Goal: Check status: Check status

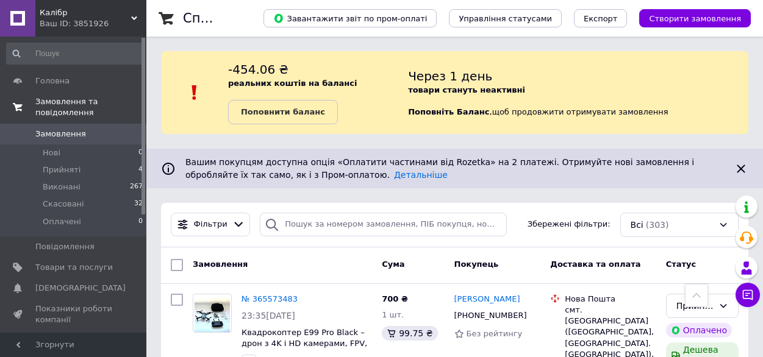
scroll to position [366, 0]
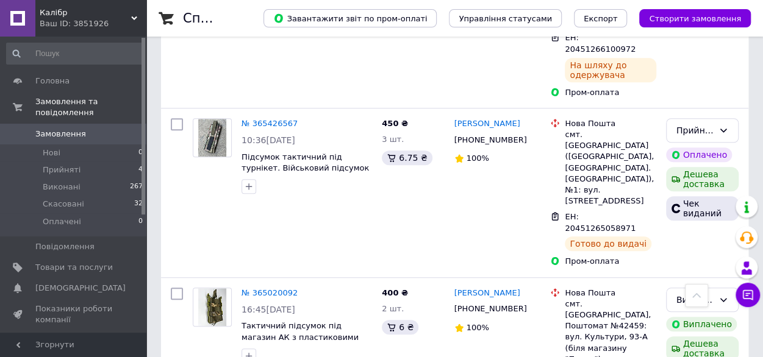
click at [71, 129] on span "Замовлення" at bounding box center [60, 134] width 51 height 11
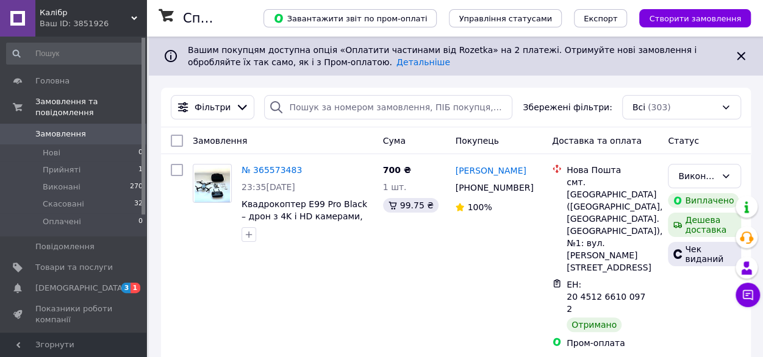
click at [99, 17] on span "Калібр" at bounding box center [85, 12] width 91 height 11
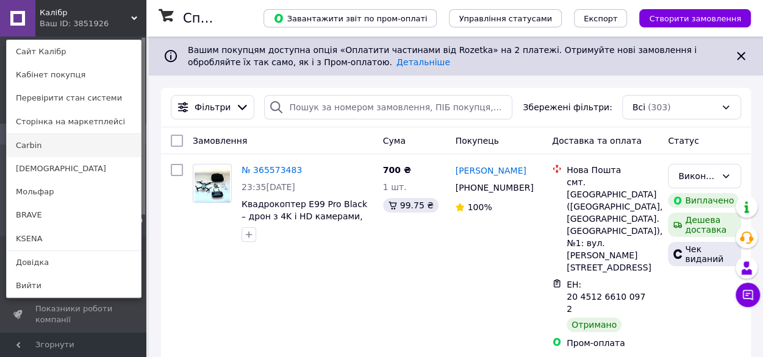
click at [73, 138] on link "Carbin" at bounding box center [74, 145] width 134 height 23
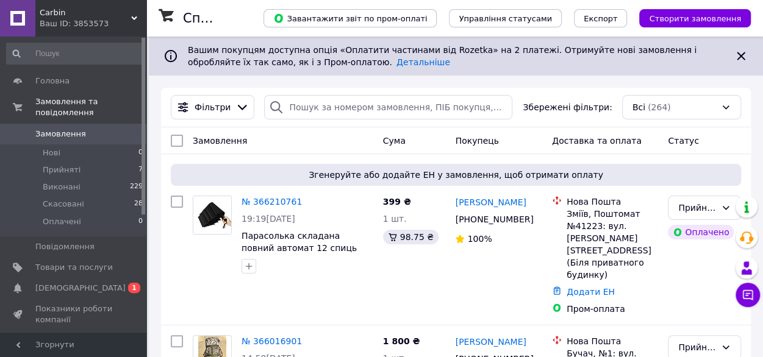
click at [64, 3] on div "Carbin Ваш ID: 3853573" at bounding box center [90, 18] width 111 height 37
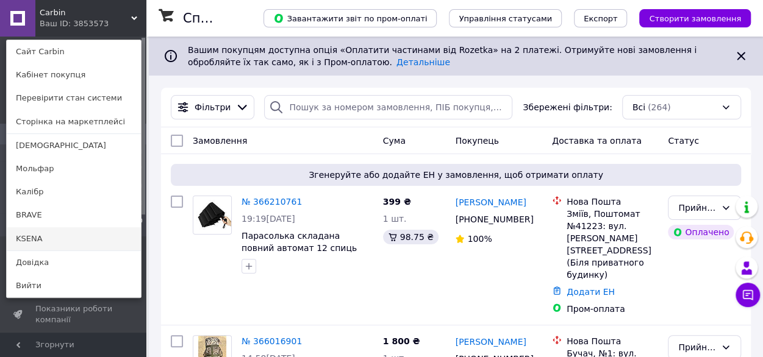
click at [45, 229] on link "KSENA" at bounding box center [74, 239] width 134 height 23
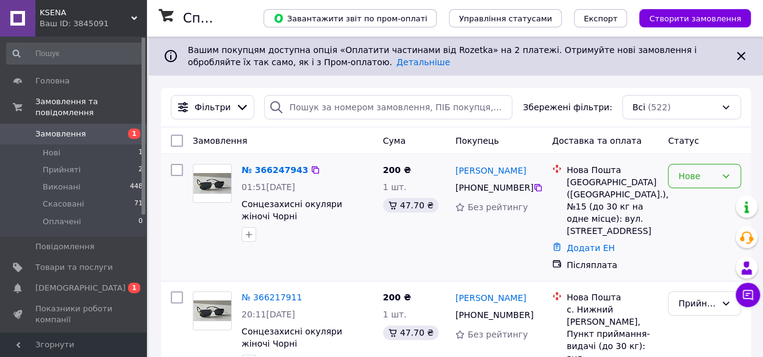
click at [688, 174] on div "Нове" at bounding box center [697, 176] width 38 height 13
click at [681, 207] on li "Прийнято" at bounding box center [705, 203] width 72 height 22
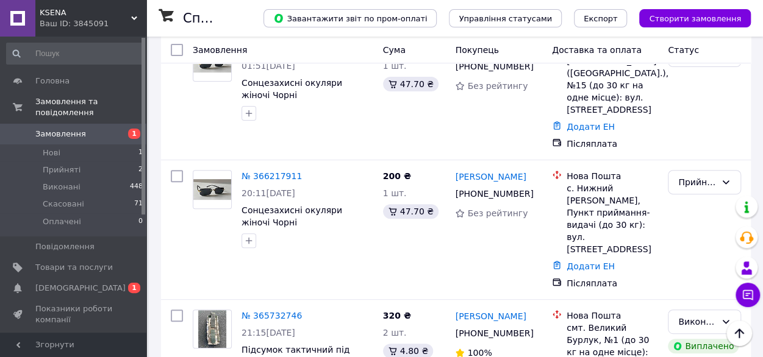
scroll to position [120, 0]
